Goal: Navigation & Orientation: Find specific page/section

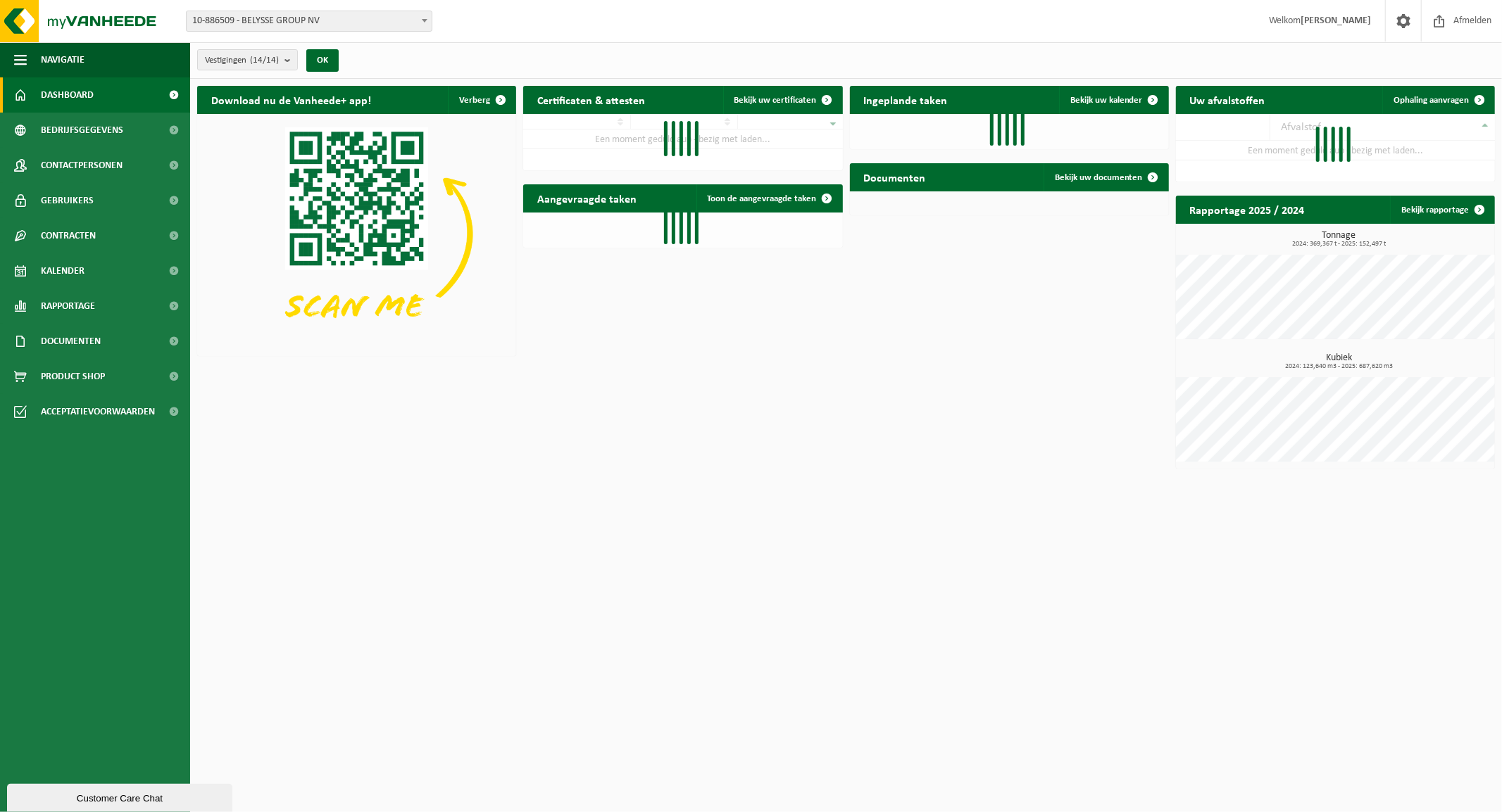
click at [405, 22] on span "10-886509 - BELYSSE GROUP NV" at bounding box center [308, 21] width 245 height 20
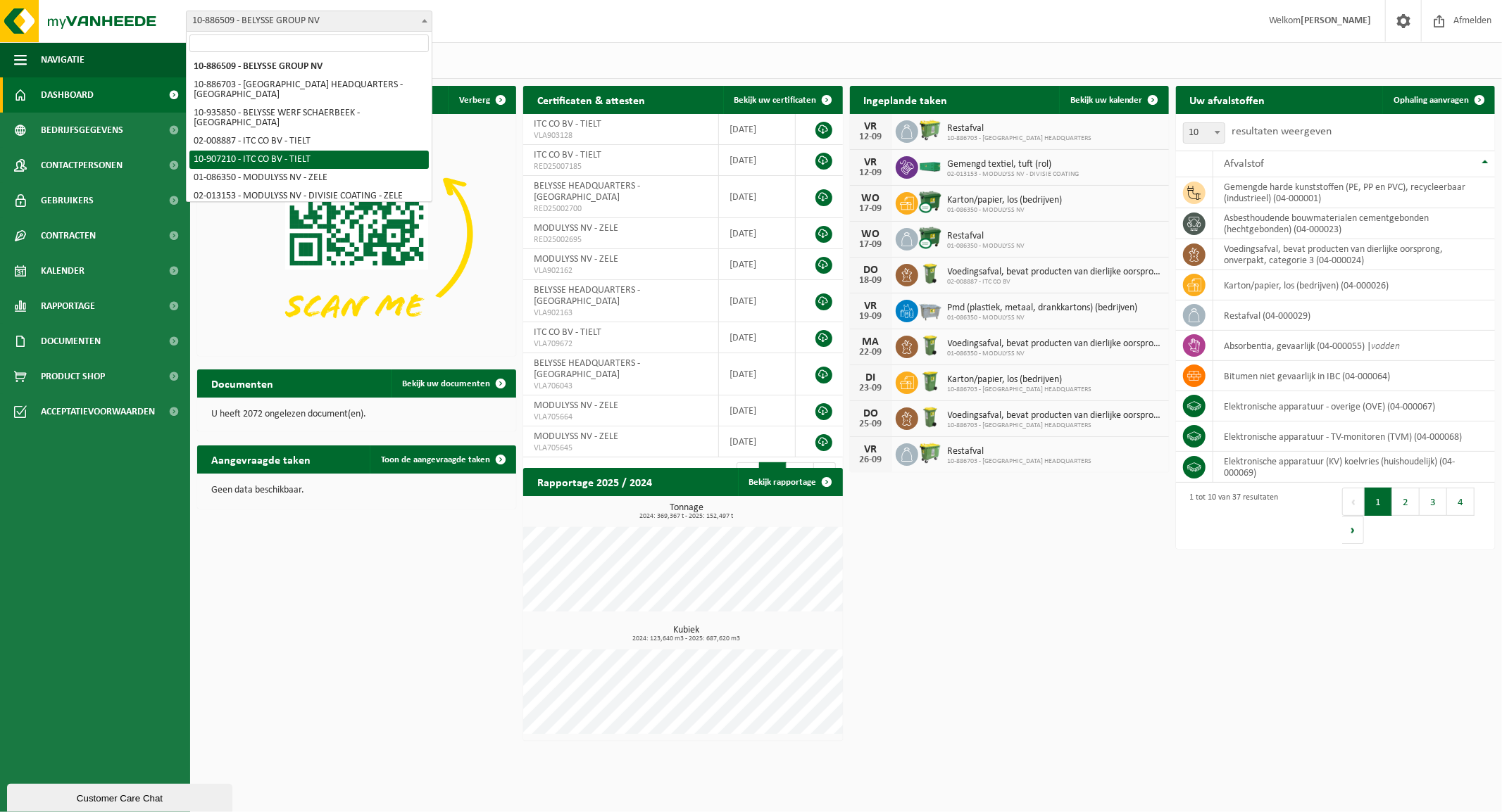
select select "667"
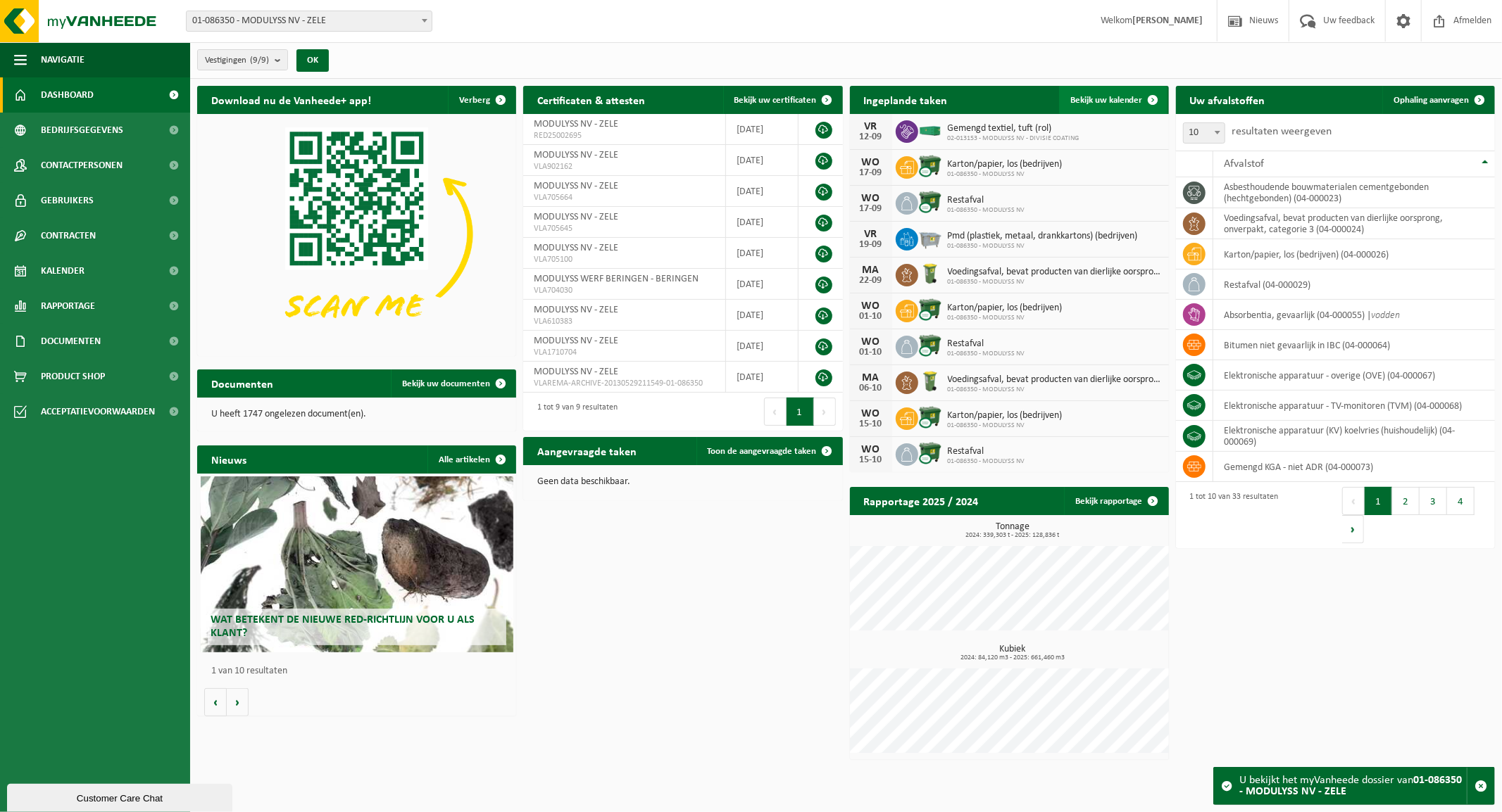
click at [1107, 97] on span "Bekijk uw kalender" at bounding box center [1106, 100] width 73 height 9
